Goal: Find specific page/section: Find specific page/section

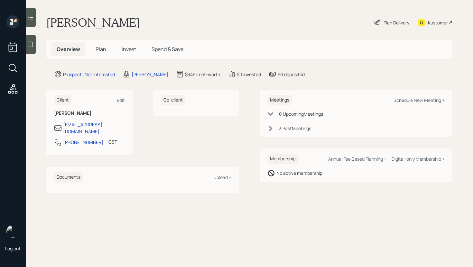
click at [103, 51] on span "Plan" at bounding box center [101, 49] width 11 height 7
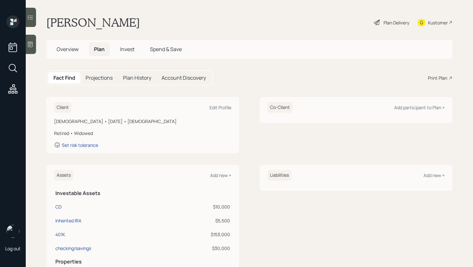
click at [440, 24] on div "Kustomer" at bounding box center [438, 22] width 20 height 7
